Goal: Task Accomplishment & Management: Manage account settings

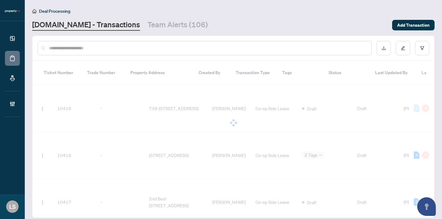
click at [100, 49] on input "text" at bounding box center [207, 48] width 317 height 7
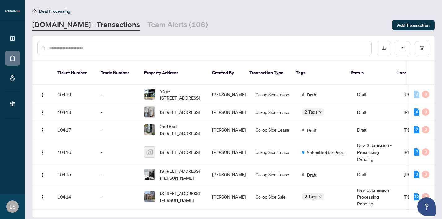
paste input "******"
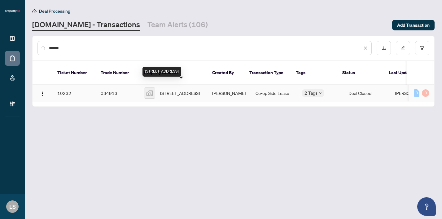
type input "******"
click at [179, 89] on span "[STREET_ADDRESS]" at bounding box center [180, 92] width 40 height 7
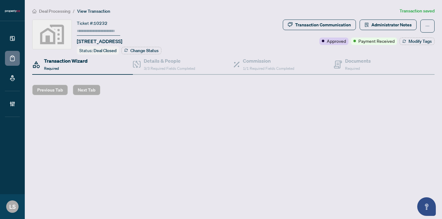
type input "******"
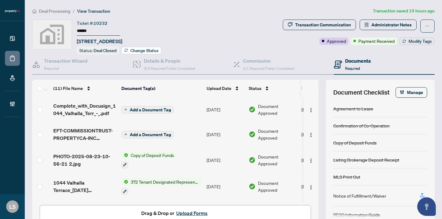
click at [132, 50] on span "Change Status" at bounding box center [144, 50] width 28 height 4
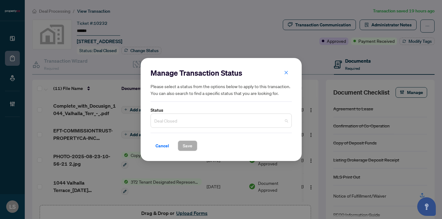
click at [167, 121] on span "Deal Closed" at bounding box center [221, 121] width 134 height 12
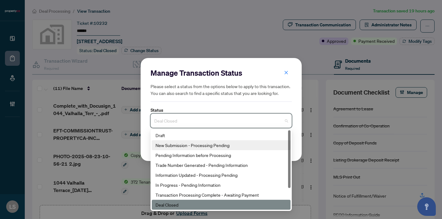
scroll to position [13, 0]
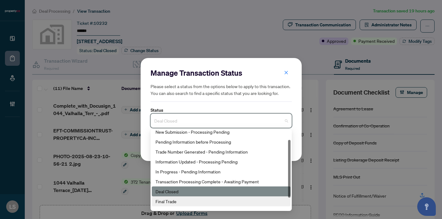
click at [166, 200] on div "Final Trade" at bounding box center [220, 200] width 131 height 7
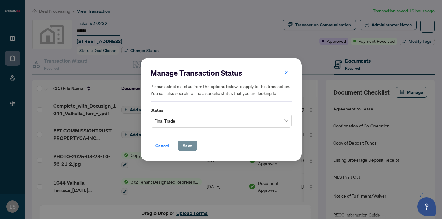
click at [192, 141] on span "Save" at bounding box center [188, 146] width 10 height 10
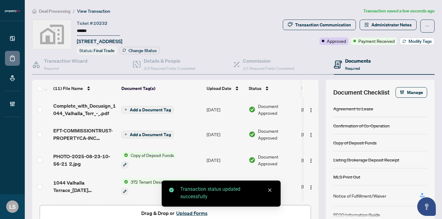
click at [414, 40] on span "Modify Tags" at bounding box center [419, 41] width 23 height 4
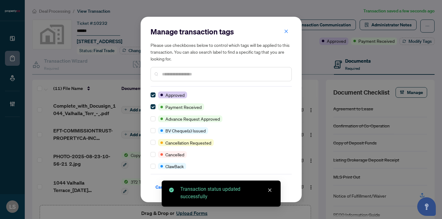
click at [227, 78] on div at bounding box center [220, 74] width 141 height 14
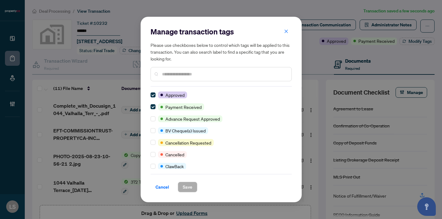
click at [197, 75] on input "text" at bounding box center [224, 74] width 124 height 7
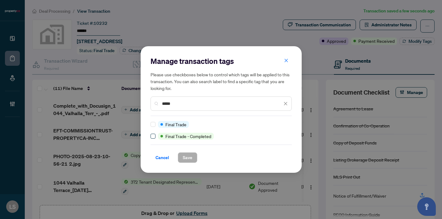
type input "*****"
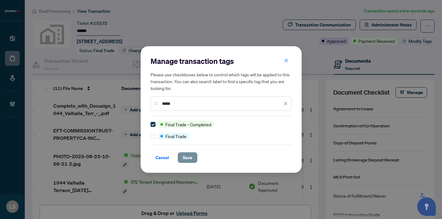
click at [191, 158] on span "Save" at bounding box center [188, 157] width 10 height 10
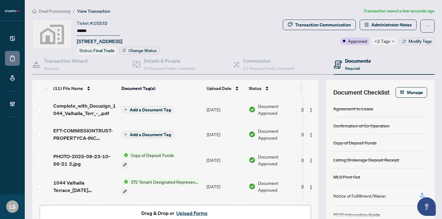
click at [60, 10] on span "Deal Processing" at bounding box center [54, 11] width 31 height 6
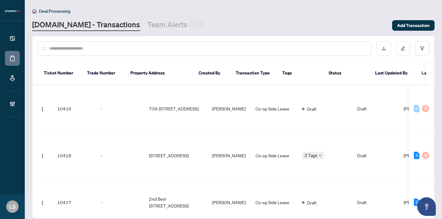
click at [93, 51] on input "text" at bounding box center [207, 48] width 317 height 7
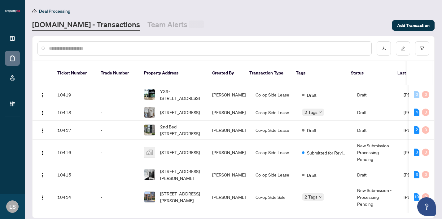
paste input "******"
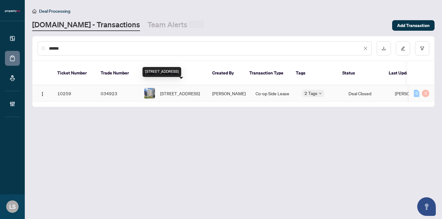
type input "******"
click at [188, 90] on span "[STREET_ADDRESS]" at bounding box center [180, 93] width 40 height 7
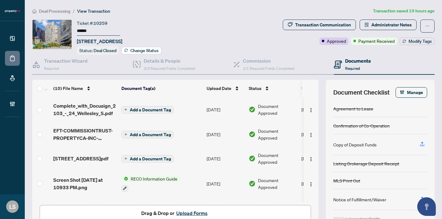
click at [133, 48] on span "Change Status" at bounding box center [144, 50] width 28 height 4
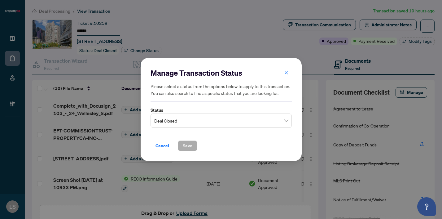
click at [175, 127] on input "search" at bounding box center [218, 122] width 128 height 14
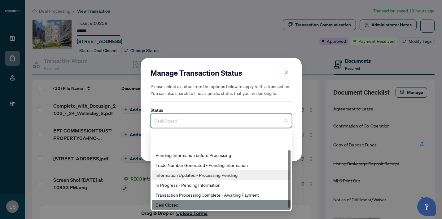
scroll to position [30, 0]
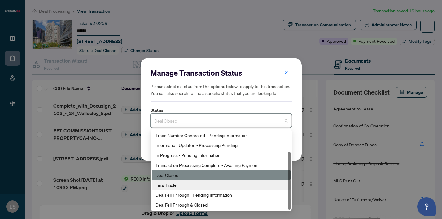
click at [176, 187] on div "Final Trade" at bounding box center [220, 184] width 131 height 7
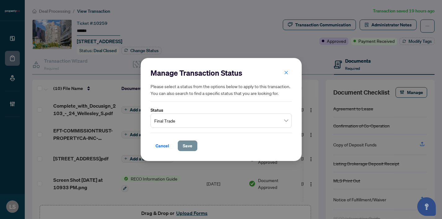
click at [189, 142] on span "Save" at bounding box center [188, 146] width 10 height 10
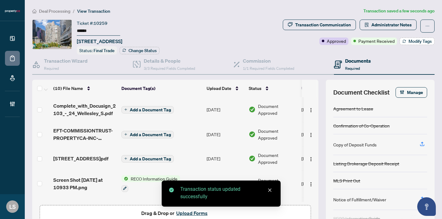
click at [416, 41] on span "Modify Tags" at bounding box center [419, 41] width 23 height 4
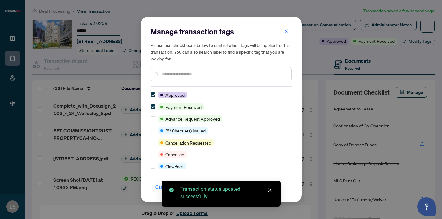
click at [198, 74] on input "text" at bounding box center [224, 74] width 124 height 7
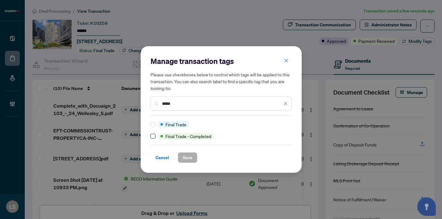
type input "*****"
click at [153, 138] on span at bounding box center [152, 135] width 5 height 5
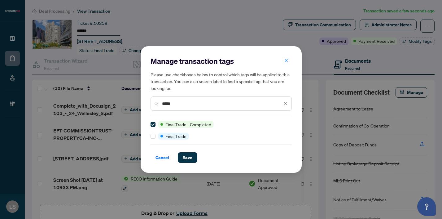
click at [189, 164] on div "Manage transaction tags Please use checkboxes below to control which tags will …" at bounding box center [221, 109] width 161 height 127
click at [186, 159] on span "Save" at bounding box center [188, 157] width 10 height 10
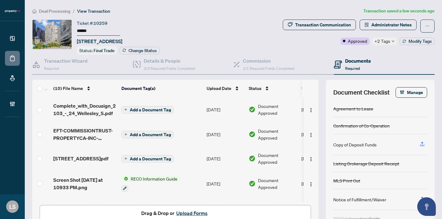
click at [65, 10] on span "Deal Processing" at bounding box center [54, 11] width 31 height 6
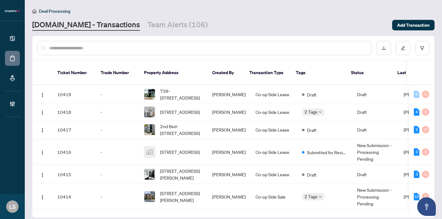
click at [103, 49] on input "text" at bounding box center [207, 48] width 317 height 7
paste input "******"
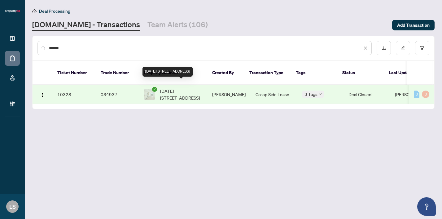
type input "******"
click at [165, 87] on span "[DATE][STREET_ADDRESS]" at bounding box center [181, 94] width 42 height 14
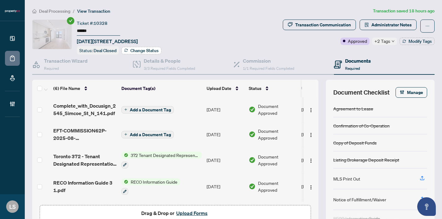
click at [138, 50] on span "Change Status" at bounding box center [144, 50] width 28 height 4
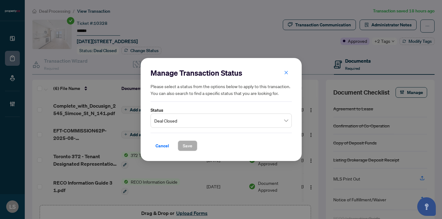
click at [172, 119] on span "Deal Closed" at bounding box center [221, 121] width 134 height 12
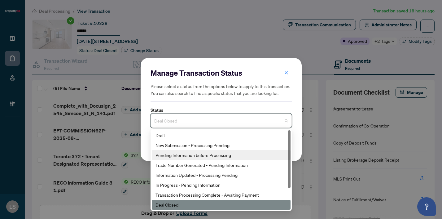
scroll to position [30, 0]
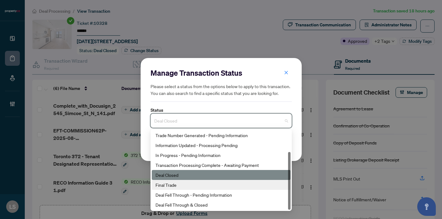
click at [180, 187] on div "Final Trade" at bounding box center [220, 184] width 131 height 7
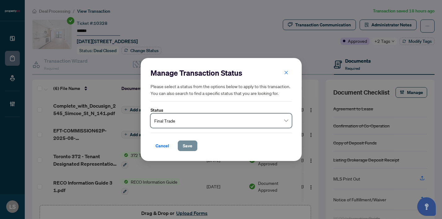
click at [192, 145] on button "Save" at bounding box center [188, 145] width 20 height 11
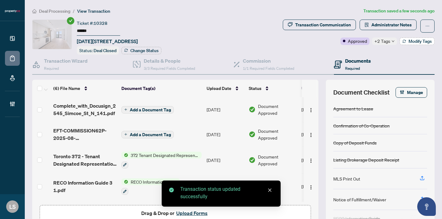
click at [402, 40] on icon "button" at bounding box center [404, 41] width 4 height 4
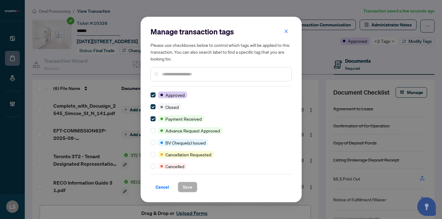
click at [182, 74] on input "text" at bounding box center [224, 74] width 124 height 7
type input "*"
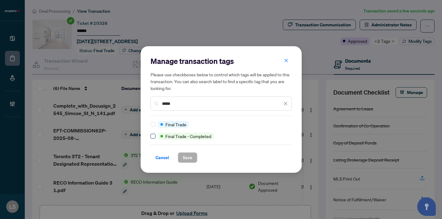
type input "*****"
click at [153, 138] on span at bounding box center [152, 135] width 5 height 5
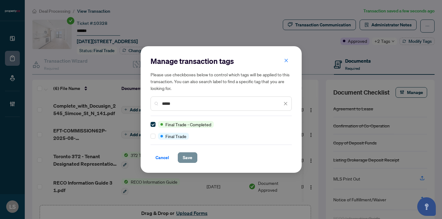
click at [183, 158] on span "Save" at bounding box center [188, 157] width 10 height 10
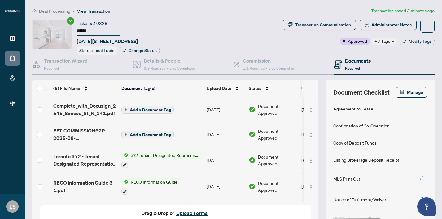
click at [62, 11] on span "Deal Processing" at bounding box center [54, 11] width 31 height 6
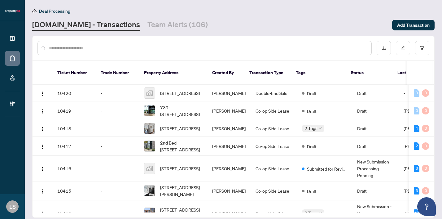
click at [94, 45] on input "text" at bounding box center [207, 48] width 317 height 7
paste input "******"
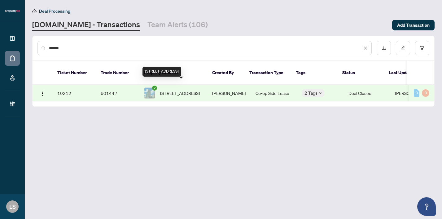
type input "******"
click at [178, 89] on span "[STREET_ADDRESS]" at bounding box center [180, 92] width 40 height 7
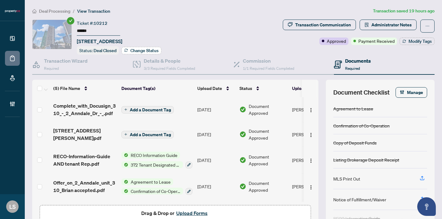
click at [150, 48] on span "Change Status" at bounding box center [144, 50] width 28 height 4
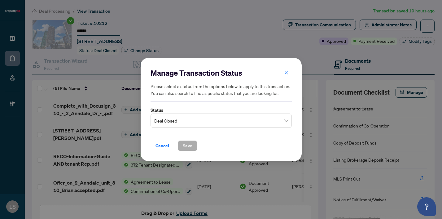
click at [185, 121] on span "Deal Closed" at bounding box center [221, 121] width 134 height 12
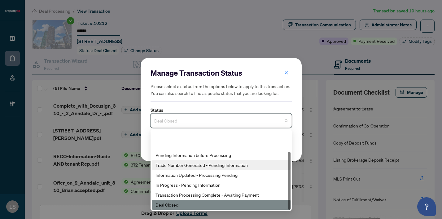
scroll to position [30, 0]
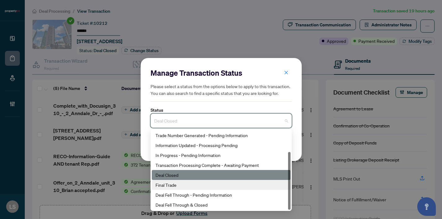
click at [179, 182] on div "Final Trade" at bounding box center [220, 184] width 131 height 7
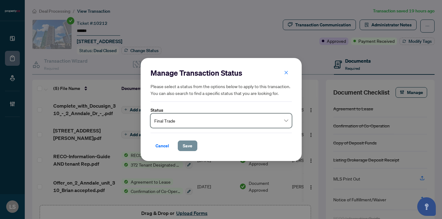
click at [186, 143] on span "Save" at bounding box center [188, 146] width 10 height 10
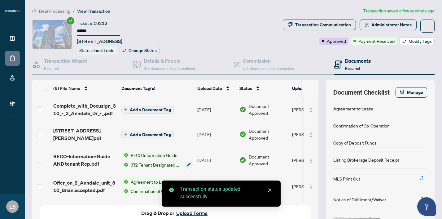
click at [414, 41] on span "Modify Tags" at bounding box center [419, 41] width 23 height 4
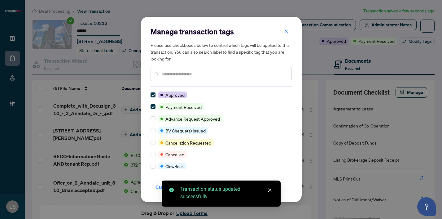
click at [159, 77] on div at bounding box center [220, 74] width 141 height 14
click at [182, 70] on div at bounding box center [220, 74] width 141 height 14
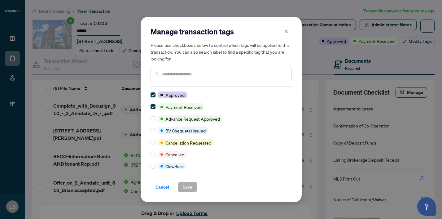
click at [185, 75] on input "text" at bounding box center [224, 74] width 124 height 7
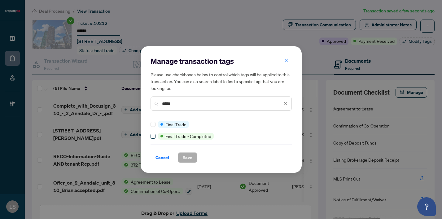
type input "*****"
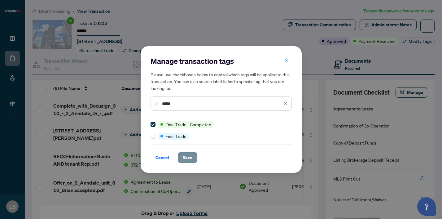
click at [186, 160] on span "Save" at bounding box center [188, 157] width 10 height 10
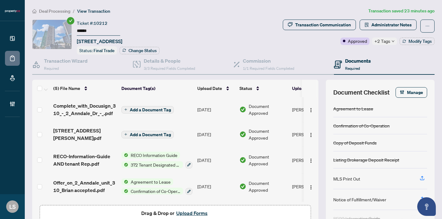
click at [60, 10] on span "Deal Processing" at bounding box center [54, 11] width 31 height 6
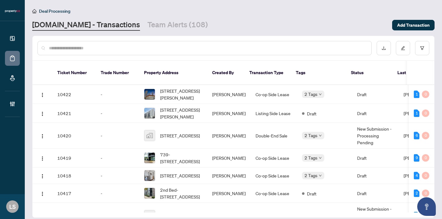
click at [96, 50] on input "text" at bounding box center [207, 48] width 317 height 7
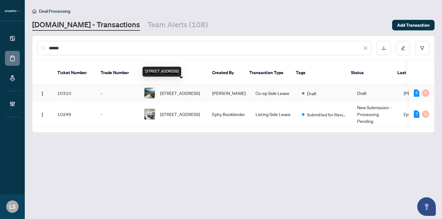
type input "******"
click at [173, 89] on span "[STREET_ADDRESS]" at bounding box center [180, 92] width 40 height 7
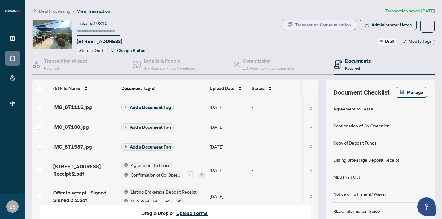
click at [341, 25] on div "Transaction Communication" at bounding box center [323, 25] width 56 height 10
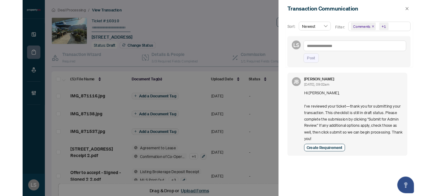
scroll to position [1, 0]
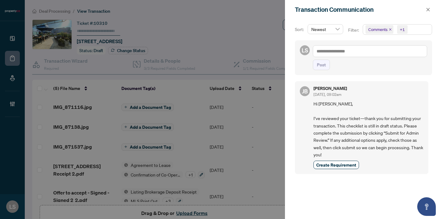
click at [244, 28] on div at bounding box center [221, 109] width 442 height 219
click at [46, 10] on div at bounding box center [221, 109] width 442 height 219
click at [59, 15] on div at bounding box center [221, 109] width 442 height 219
click at [427, 10] on icon "close" at bounding box center [428, 9] width 4 height 4
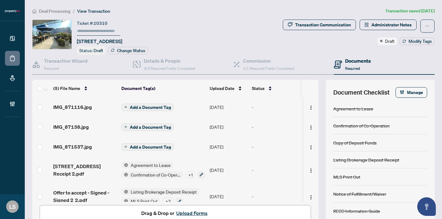
click at [55, 10] on span "Deal Processing" at bounding box center [54, 11] width 31 height 6
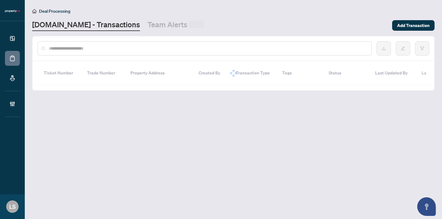
click at [116, 52] on div at bounding box center [204, 48] width 334 height 14
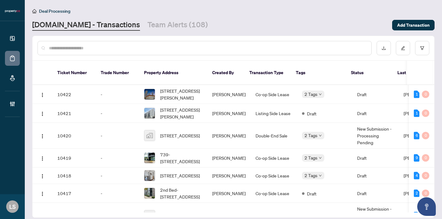
click at [108, 49] on input "text" at bounding box center [207, 48] width 317 height 7
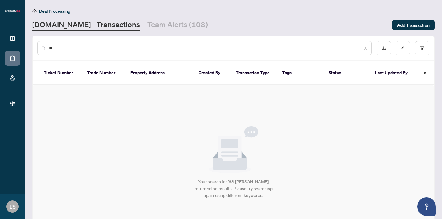
type input "*"
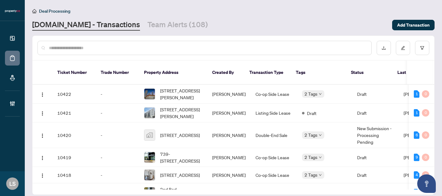
click at [136, 46] on input "text" at bounding box center [207, 48] width 317 height 7
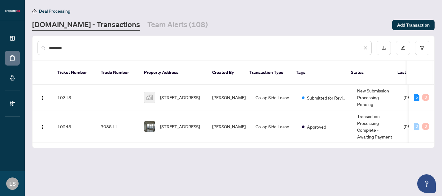
type input "*********"
